Goal: Find specific page/section: Find specific page/section

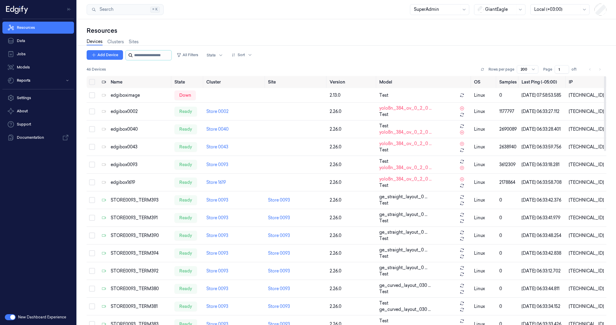
click at [138, 53] on input "string" at bounding box center [152, 55] width 36 height 10
click at [195, 56] on button "All Filters" at bounding box center [187, 55] width 26 height 10
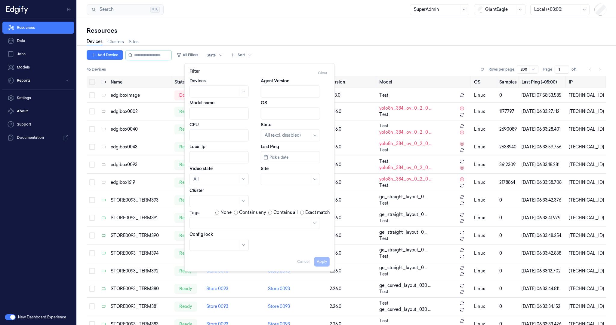
click at [224, 226] on div at bounding box center [251, 223] width 116 height 8
click at [221, 246] on div "Curved_layout" at bounding box center [208, 246] width 30 height 6
click at [319, 261] on button "Apply" at bounding box center [321, 262] width 15 height 10
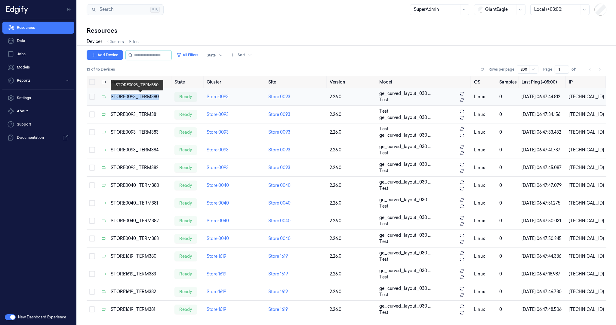
drag, startPoint x: 158, startPoint y: 95, endPoint x: 111, endPoint y: 97, distance: 46.6
click at [111, 97] on div "STORE0093_TERM380" at bounding box center [140, 97] width 59 height 6
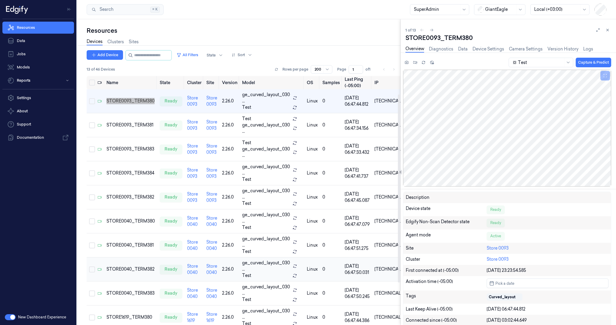
scroll to position [58, 0]
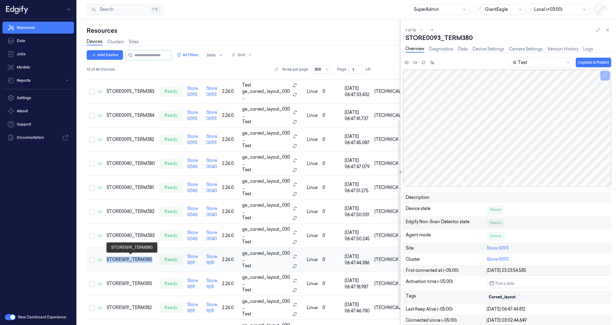
drag, startPoint x: 154, startPoint y: 258, endPoint x: 105, endPoint y: 261, distance: 48.5
click at [105, 261] on td "STORE1619_TERM380" at bounding box center [130, 260] width 53 height 24
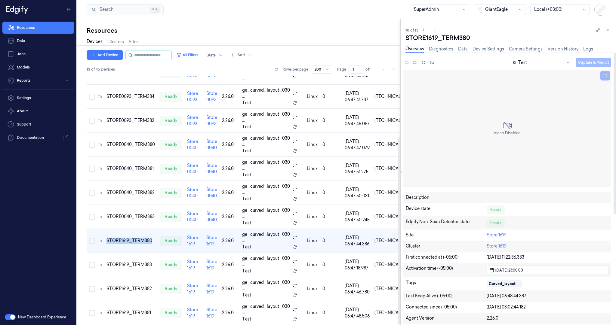
scroll to position [80, 0]
